Goal: Information Seeking & Learning: Learn about a topic

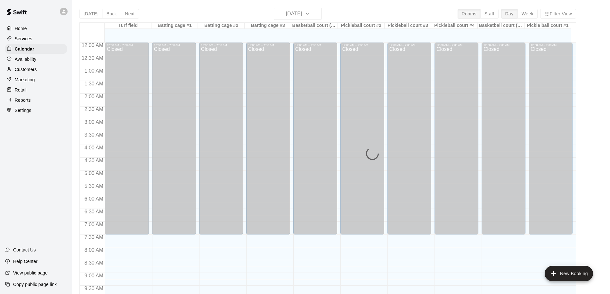
scroll to position [77, 0]
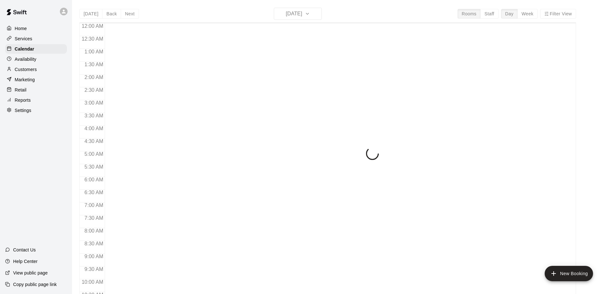
scroll to position [264, 0]
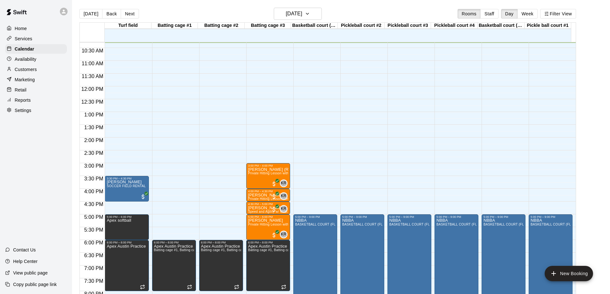
click at [24, 92] on p "Retail" at bounding box center [21, 90] width 12 height 6
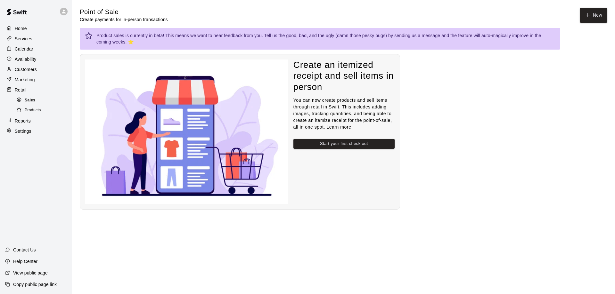
click at [30, 102] on span "Sales" at bounding box center [30, 100] width 11 height 6
click at [22, 123] on p "Reports" at bounding box center [23, 121] width 16 height 6
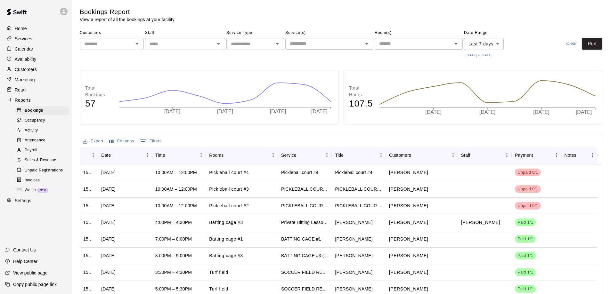
click at [34, 164] on span "Sales & Revenue" at bounding box center [41, 160] width 32 height 6
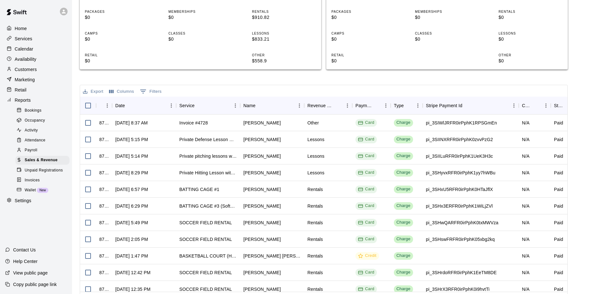
scroll to position [128, 0]
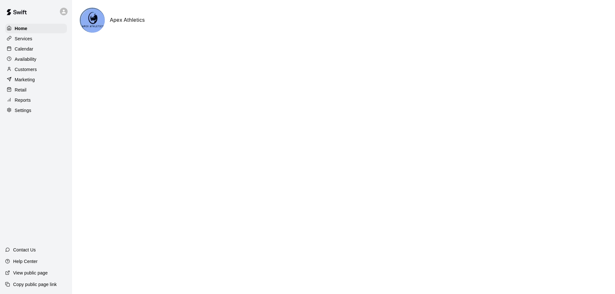
click at [24, 92] on p "Retail" at bounding box center [21, 90] width 12 height 6
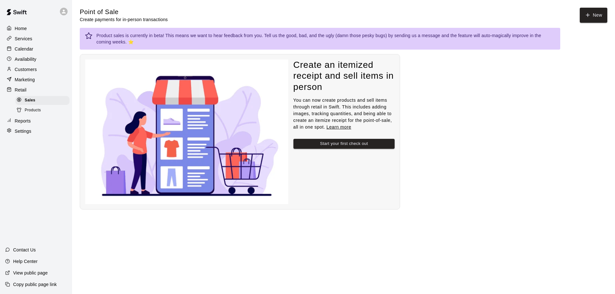
click at [25, 122] on p "Reports" at bounding box center [23, 121] width 16 height 6
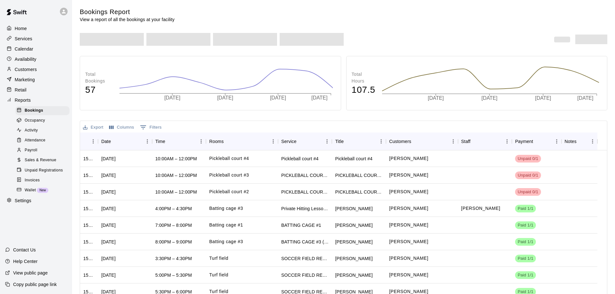
click at [33, 164] on span "Sales & Revenue" at bounding box center [41, 160] width 32 height 6
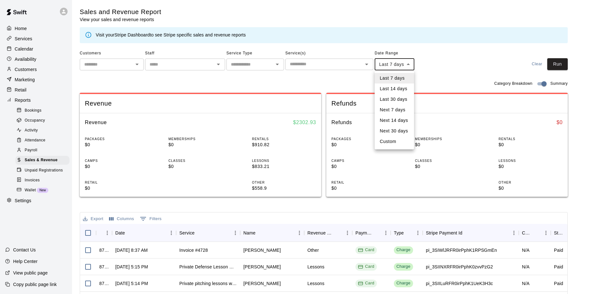
click at [411, 65] on body "Home Services Calendar Availability Customers Marketing Retail Reports Bookings…" at bounding box center [305, 219] width 610 height 439
click at [386, 143] on li "Custom" at bounding box center [394, 141] width 39 height 11
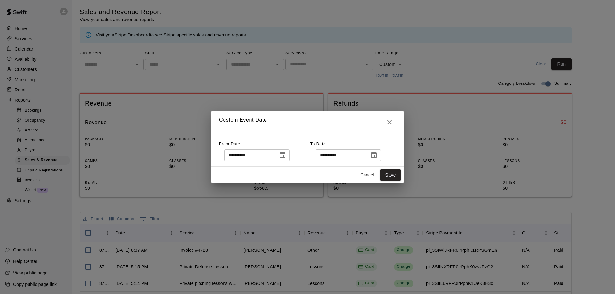
type input "******"
click at [285, 155] on icon "Choose date, selected date is Oct 8, 2025" at bounding box center [283, 155] width 8 height 8
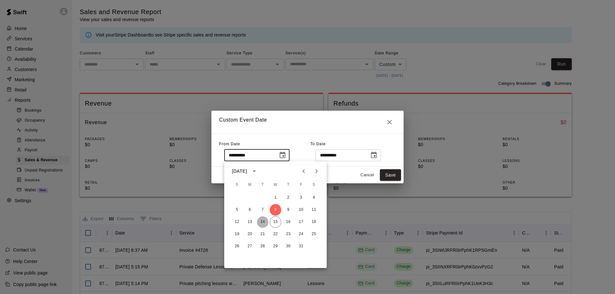
click at [262, 221] on button "14" at bounding box center [263, 222] width 12 height 12
type input "**********"
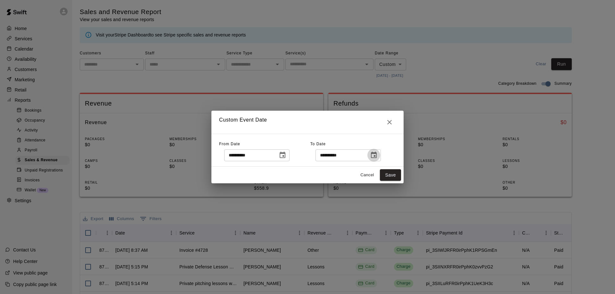
click at [377, 154] on icon "Choose date, selected date is Oct 15, 2025" at bounding box center [374, 155] width 6 height 6
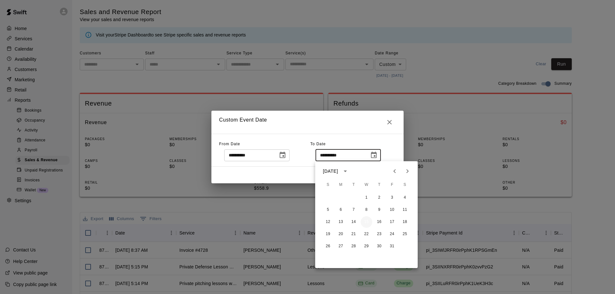
click at [368, 223] on button "15" at bounding box center [367, 222] width 12 height 12
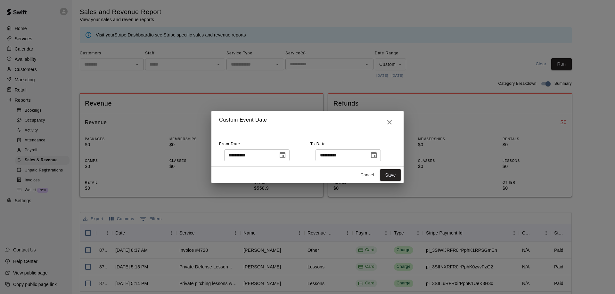
click at [391, 167] on div "Cancel Save" at bounding box center [307, 175] width 192 height 17
click at [391, 172] on button "Save" at bounding box center [390, 175] width 21 height 12
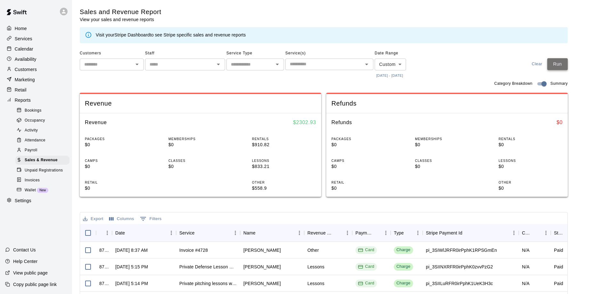
click at [563, 61] on button "Run" at bounding box center [557, 64] width 20 height 12
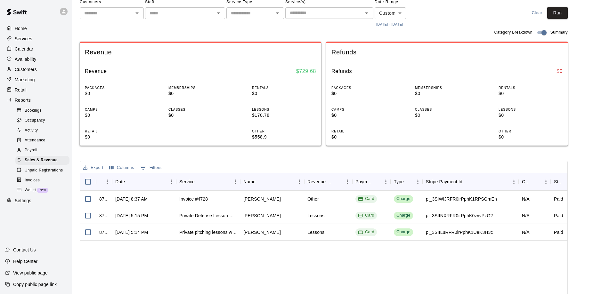
scroll to position [64, 0]
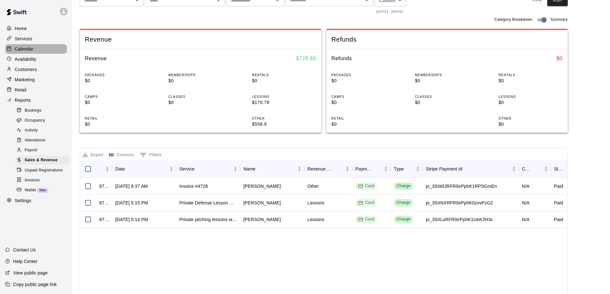
click at [27, 48] on p "Calendar" at bounding box center [24, 49] width 19 height 6
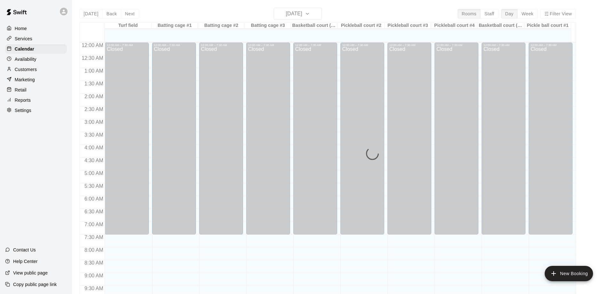
scroll to position [266, 0]
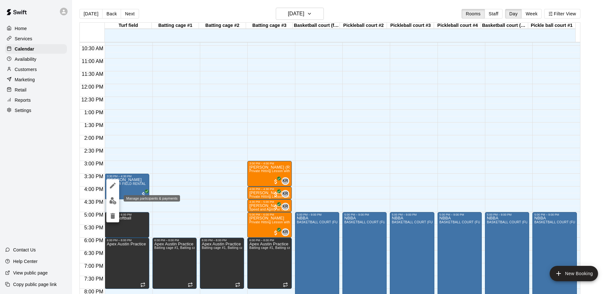
click at [111, 201] on img "edit" at bounding box center [112, 200] width 7 height 7
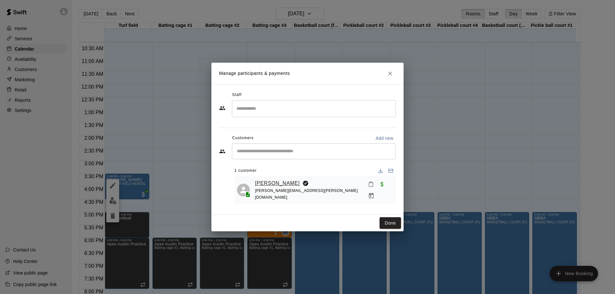
click at [275, 183] on link "[PERSON_NAME]" at bounding box center [277, 183] width 45 height 8
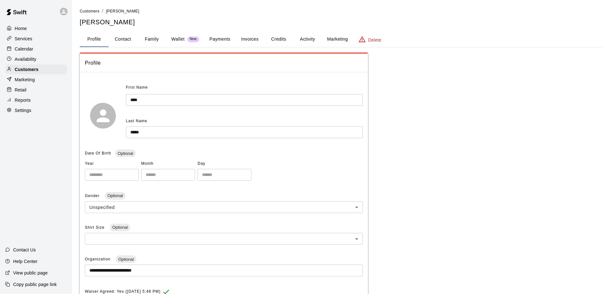
click at [121, 40] on button "Contact" at bounding box center [123, 39] width 29 height 15
select select "**"
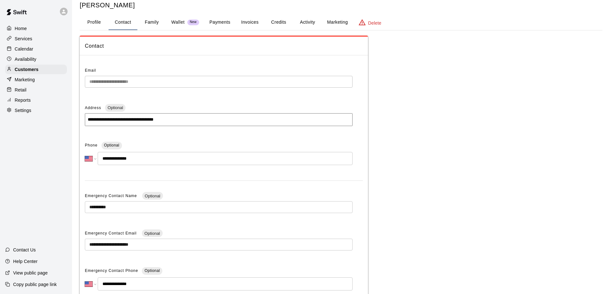
scroll to position [32, 0]
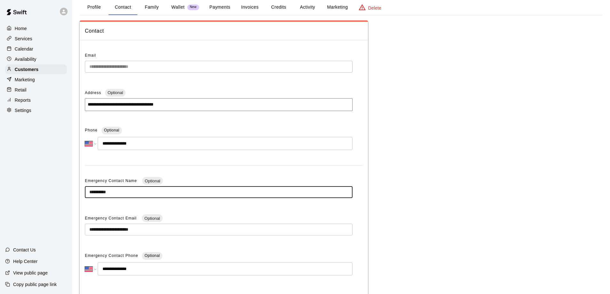
drag, startPoint x: 118, startPoint y: 192, endPoint x: 64, endPoint y: 195, distance: 54.2
click at [64, 195] on div "**********" at bounding box center [305, 151] width 610 height 366
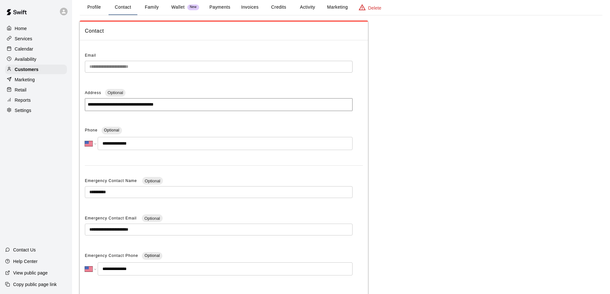
click at [67, 193] on div "Home Services Calendar Availability Customers Marketing Retail Reports Settings…" at bounding box center [36, 147] width 72 height 294
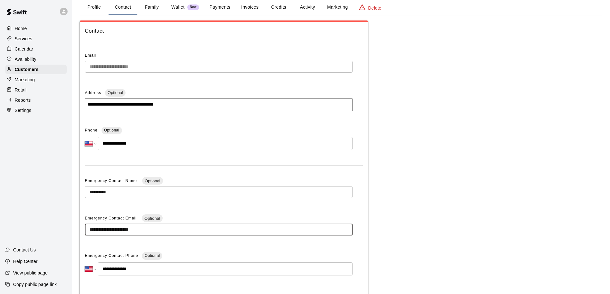
drag, startPoint x: 153, startPoint y: 229, endPoint x: 74, endPoint y: 227, distance: 78.8
click at [74, 227] on main "**********" at bounding box center [341, 151] width 538 height 366
click at [27, 49] on p "Calendar" at bounding box center [24, 49] width 19 height 6
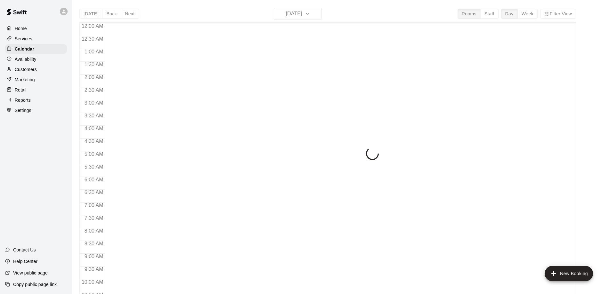
scroll to position [275, 0]
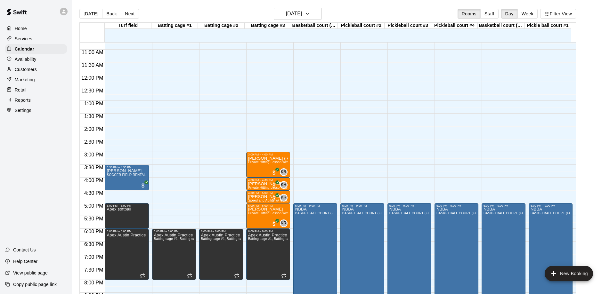
click at [126, 13] on button "Next" at bounding box center [130, 14] width 18 height 10
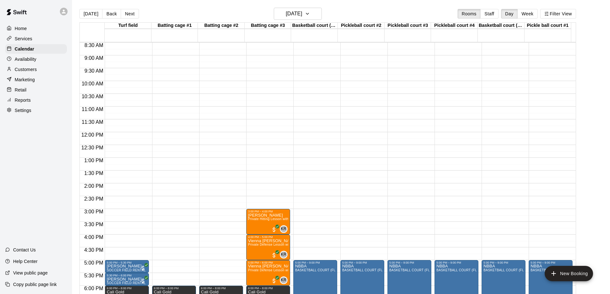
scroll to position [179, 0]
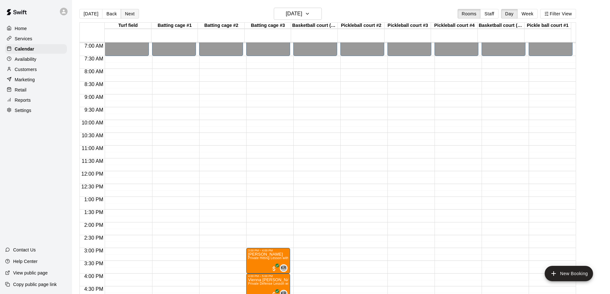
click at [125, 13] on button "Next" at bounding box center [130, 14] width 18 height 10
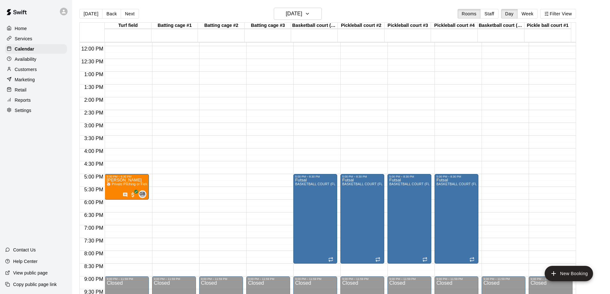
scroll to position [307, 0]
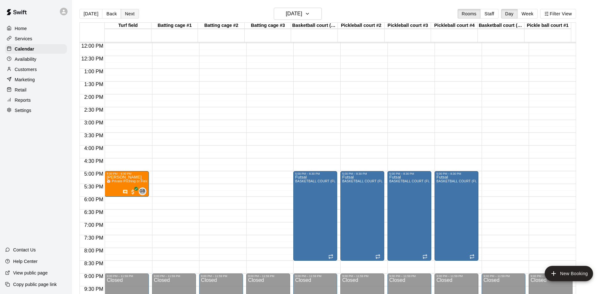
click at [129, 14] on button "Next" at bounding box center [130, 14] width 18 height 10
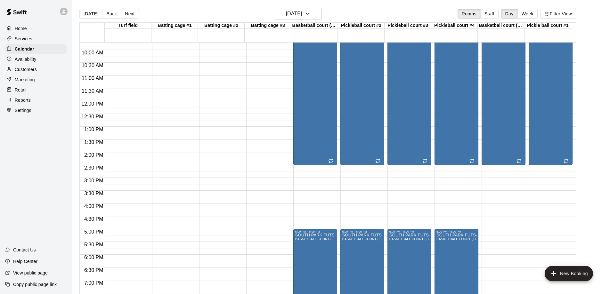
scroll to position [243, 0]
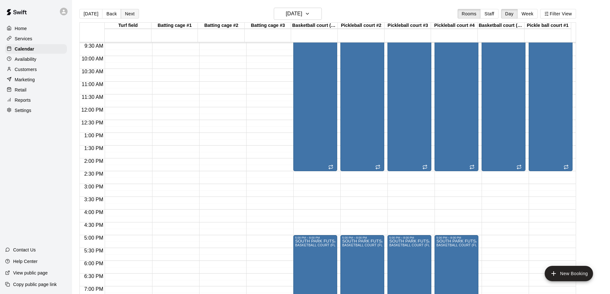
click at [131, 10] on button "Next" at bounding box center [130, 14] width 18 height 10
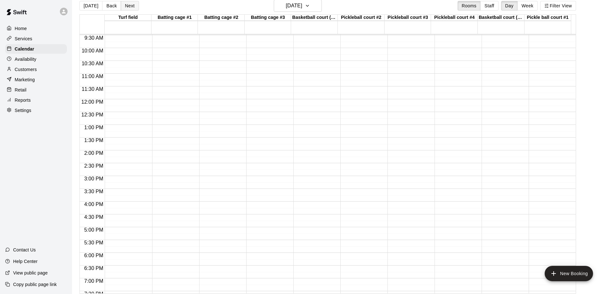
scroll to position [10, 0]
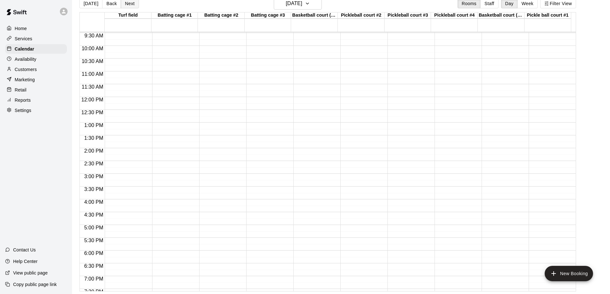
click at [127, 3] on button "Next" at bounding box center [130, 4] width 18 height 10
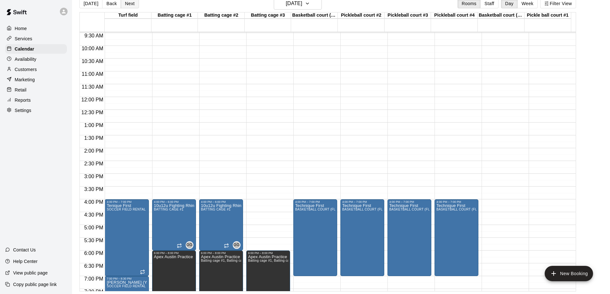
click at [126, 4] on button "Next" at bounding box center [130, 4] width 18 height 10
